Goal: Communication & Community: Answer question/provide support

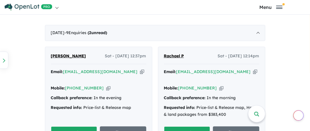
scroll to position [343, 0]
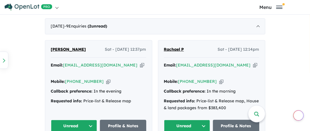
click at [82, 120] on button "Unread" at bounding box center [74, 126] width 46 height 12
click at [88, 120] on button "Unread" at bounding box center [74, 126] width 46 height 12
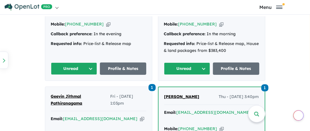
click at [92, 62] on button "Unread" at bounding box center [74, 68] width 46 height 12
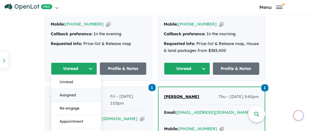
click at [71, 88] on button "Assigned" at bounding box center [76, 94] width 50 height 13
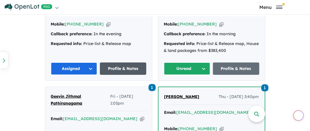
click at [113, 62] on link "Profile & Notes" at bounding box center [123, 68] width 46 height 12
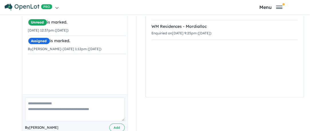
scroll to position [131, 0]
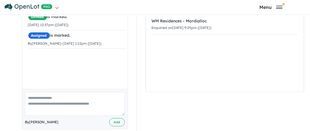
click at [35, 92] on textarea at bounding box center [75, 104] width 100 height 24
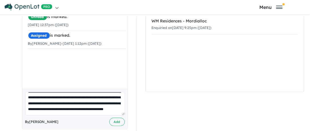
scroll to position [14, 0]
type textarea "**********"
click at [114, 118] on button "Add" at bounding box center [116, 122] width 15 height 8
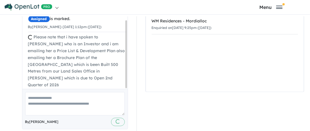
scroll to position [0, 0]
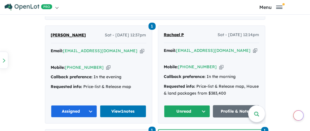
scroll to position [372, 0]
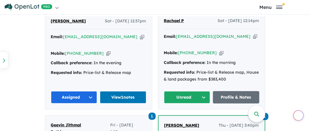
click at [203, 91] on button "Unread" at bounding box center [187, 97] width 46 height 12
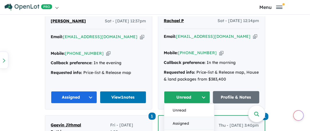
click at [182, 118] on button "Assigned" at bounding box center [189, 123] width 50 height 13
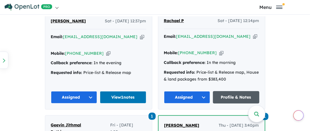
scroll to position [400, 0]
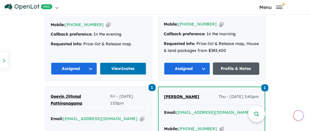
click at [224, 62] on link "Profile & Notes" at bounding box center [236, 68] width 46 height 12
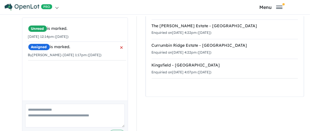
scroll to position [126, 0]
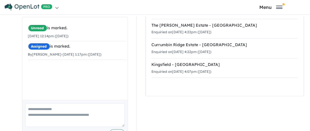
click at [36, 103] on textarea at bounding box center [75, 115] width 100 height 24
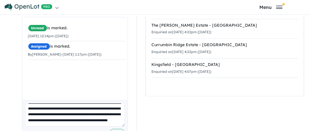
scroll to position [14, 0]
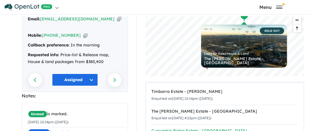
type textarea "**********"
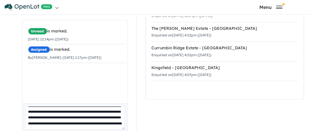
scroll to position [138, 0]
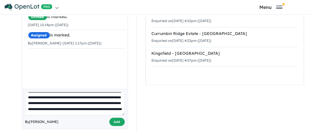
click at [118, 118] on button "Add" at bounding box center [116, 122] width 15 height 8
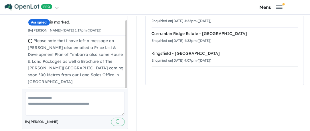
scroll to position [0, 0]
